Goal: Check status: Check status

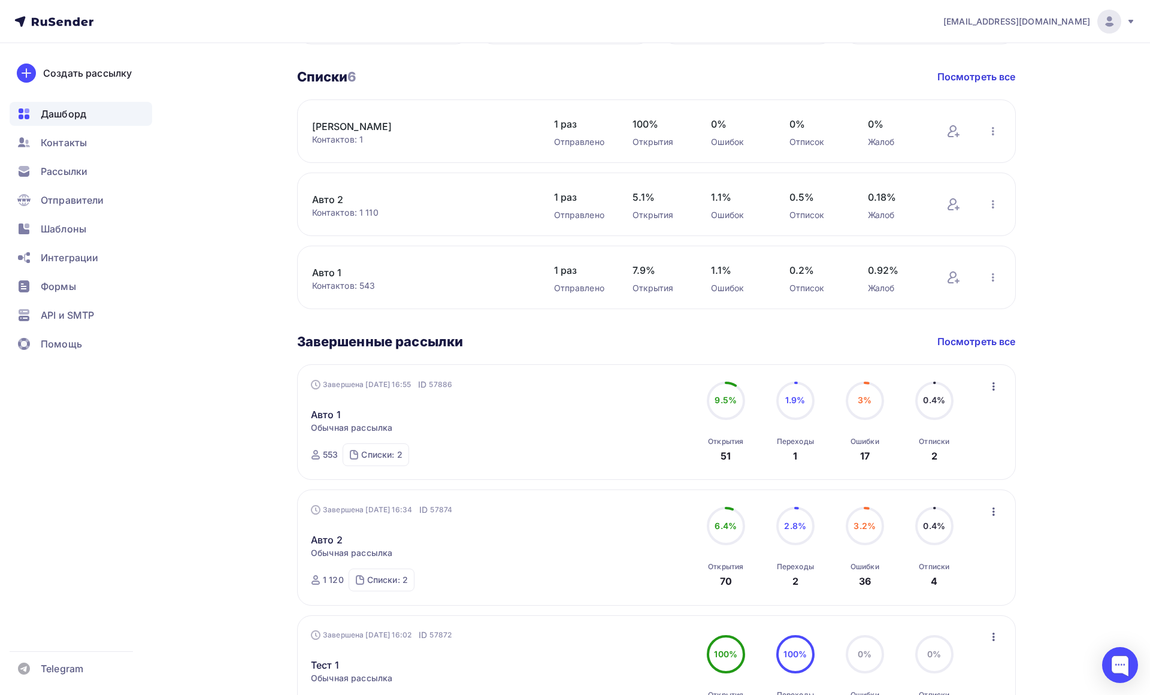
scroll to position [599, 0]
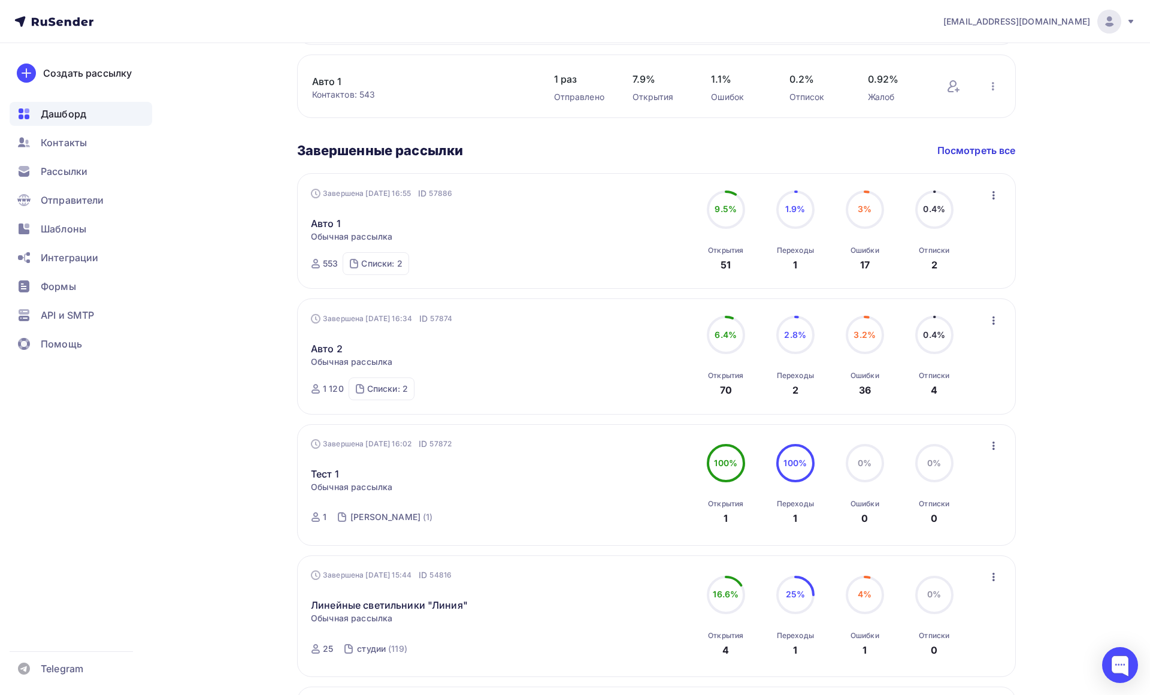
click at [1115, 22] on div "[EMAIL_ADDRESS][DOMAIN_NAME]" at bounding box center [1039, 22] width 192 height 24
click at [982, 56] on span "Аккаунт" at bounding box center [976, 53] width 40 height 14
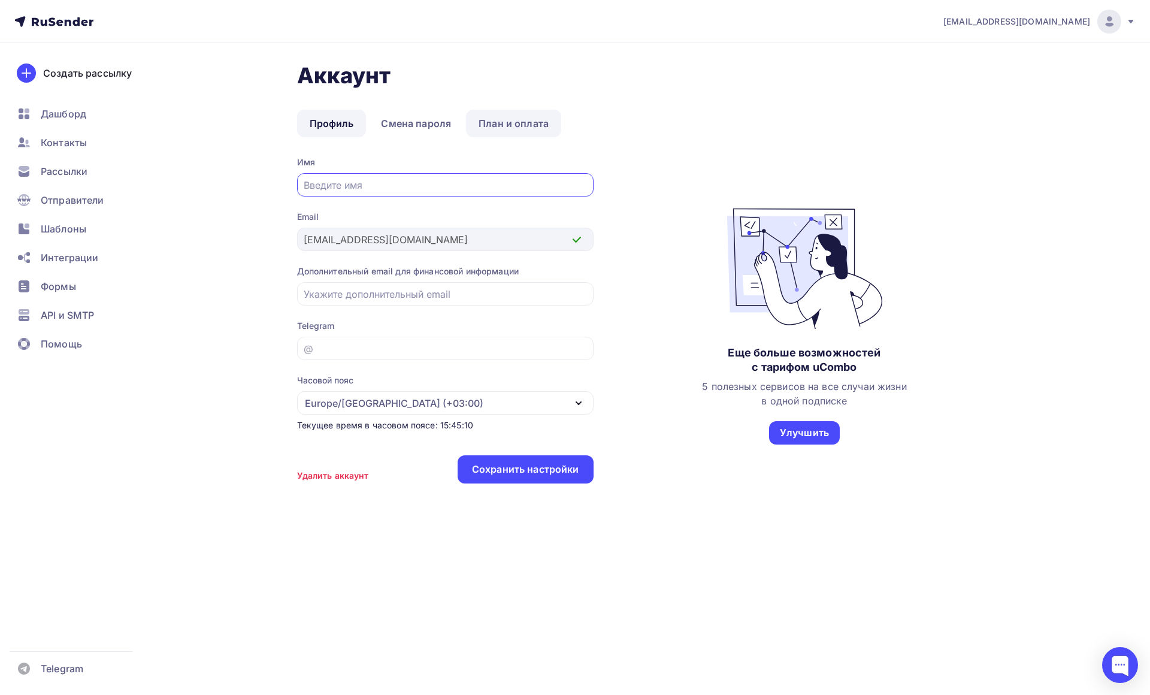
click at [529, 125] on link "План и оплата" at bounding box center [513, 124] width 95 height 28
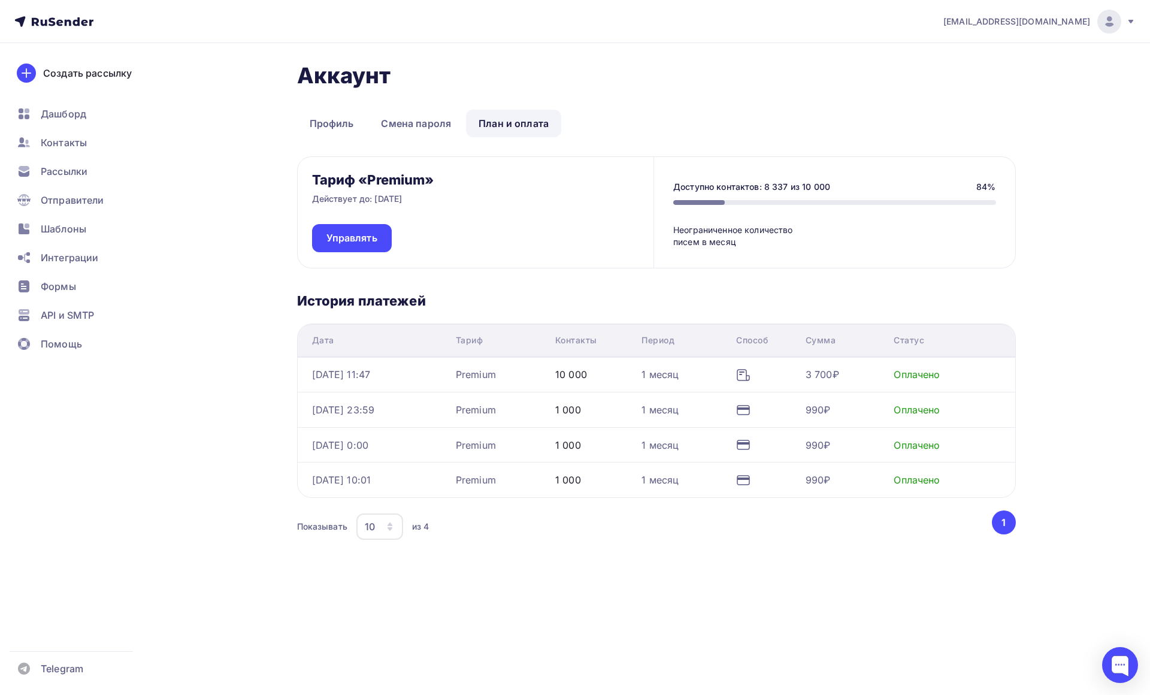
scroll to position [10, 0]
click at [750, 403] on icon at bounding box center [743, 410] width 14 height 14
click at [920, 402] on div "Оплачено" at bounding box center [916, 409] width 46 height 14
click at [844, 402] on div "990₽" at bounding box center [844, 409] width 78 height 14
click at [719, 405] on tr "[DATE] 23:59 Premium 1 000 1 месяц 990₽ Оплачено" at bounding box center [656, 409] width 717 height 35
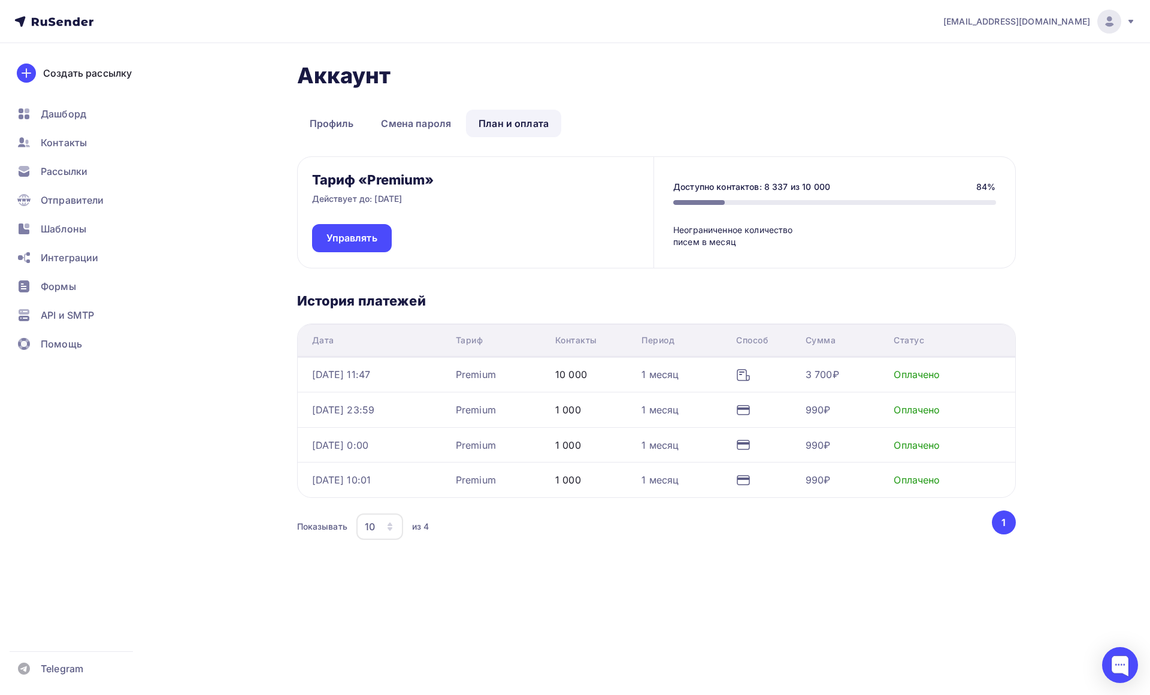
drag, startPoint x: 562, startPoint y: 400, endPoint x: 514, endPoint y: 398, distance: 48.5
click at [527, 399] on tr "[DATE] 23:59 Premium 1 000 1 месяц 990₽ Оплачено" at bounding box center [656, 409] width 717 height 35
drag, startPoint x: 437, startPoint y: 396, endPoint x: 420, endPoint y: 396, distance: 16.2
click at [429, 402] on div "[DATE] 23:59" at bounding box center [379, 409] width 134 height 14
drag, startPoint x: 372, startPoint y: 399, endPoint x: 342, endPoint y: 399, distance: 29.9
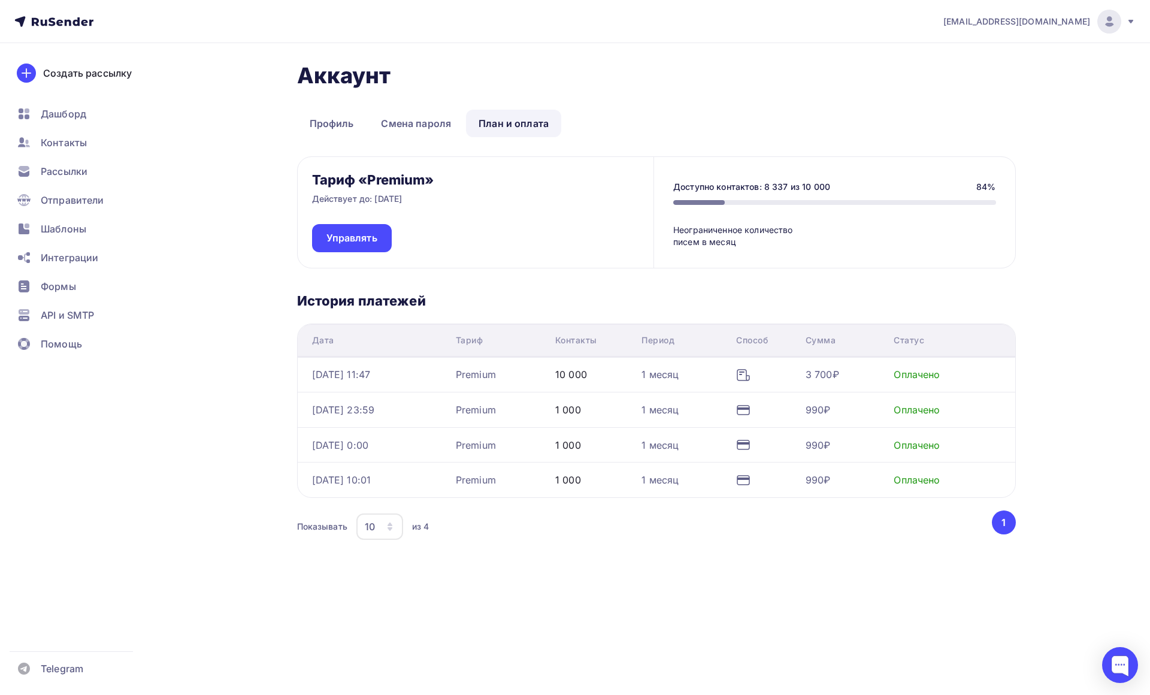
click at [363, 402] on div "[DATE] 23:59" at bounding box center [343, 409] width 63 height 14
drag, startPoint x: 342, startPoint y: 399, endPoint x: 326, endPoint y: 399, distance: 16.2
click at [340, 402] on div "[DATE] 23:59" at bounding box center [343, 409] width 63 height 14
click at [298, 397] on td "[DATE] 23:59" at bounding box center [374, 409] width 153 height 35
click at [58, 109] on span "Дашборд" at bounding box center [64, 114] width 46 height 14
